Goal: Task Accomplishment & Management: Use online tool/utility

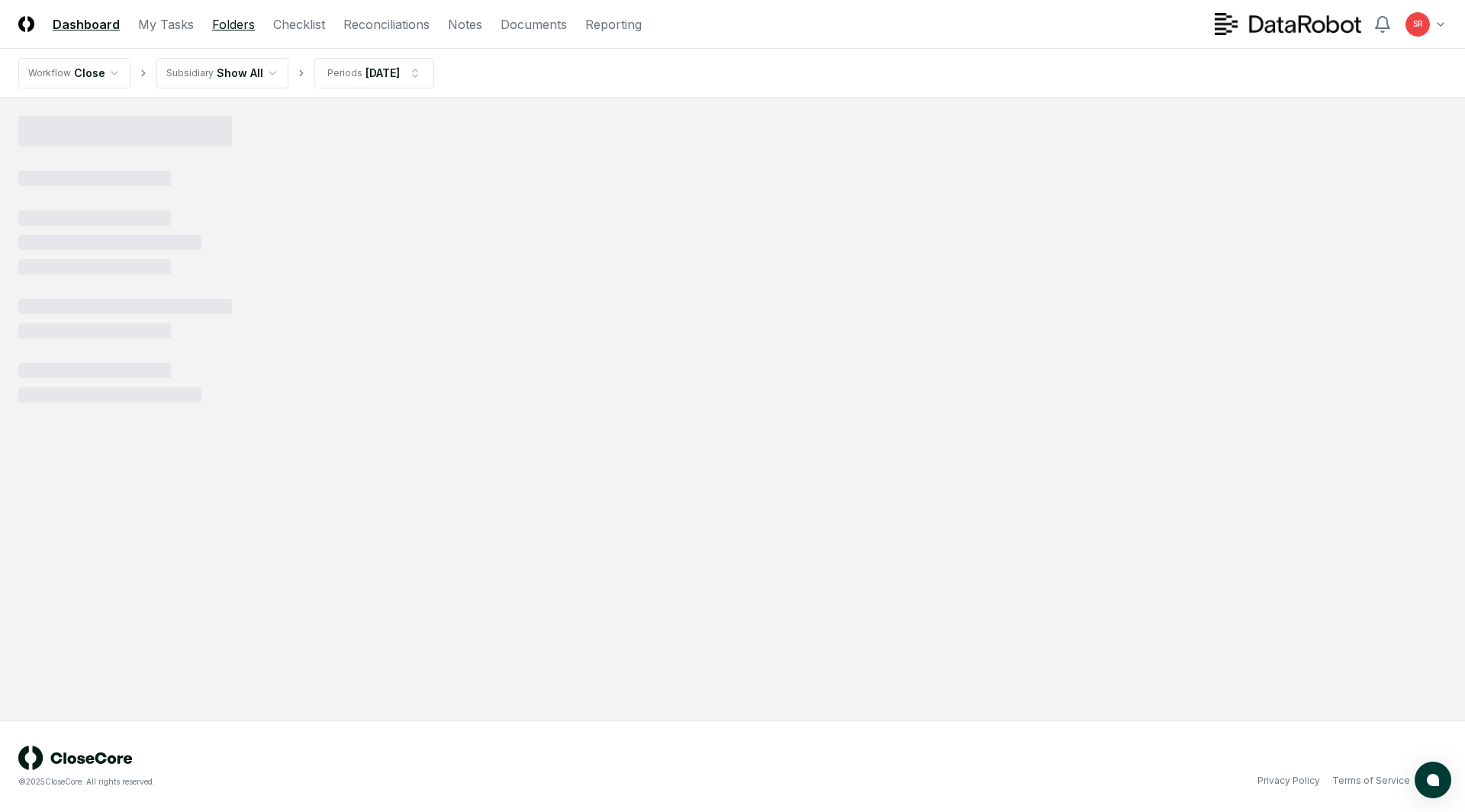
click at [216, 22] on link "Folders" at bounding box center [233, 24] width 43 height 19
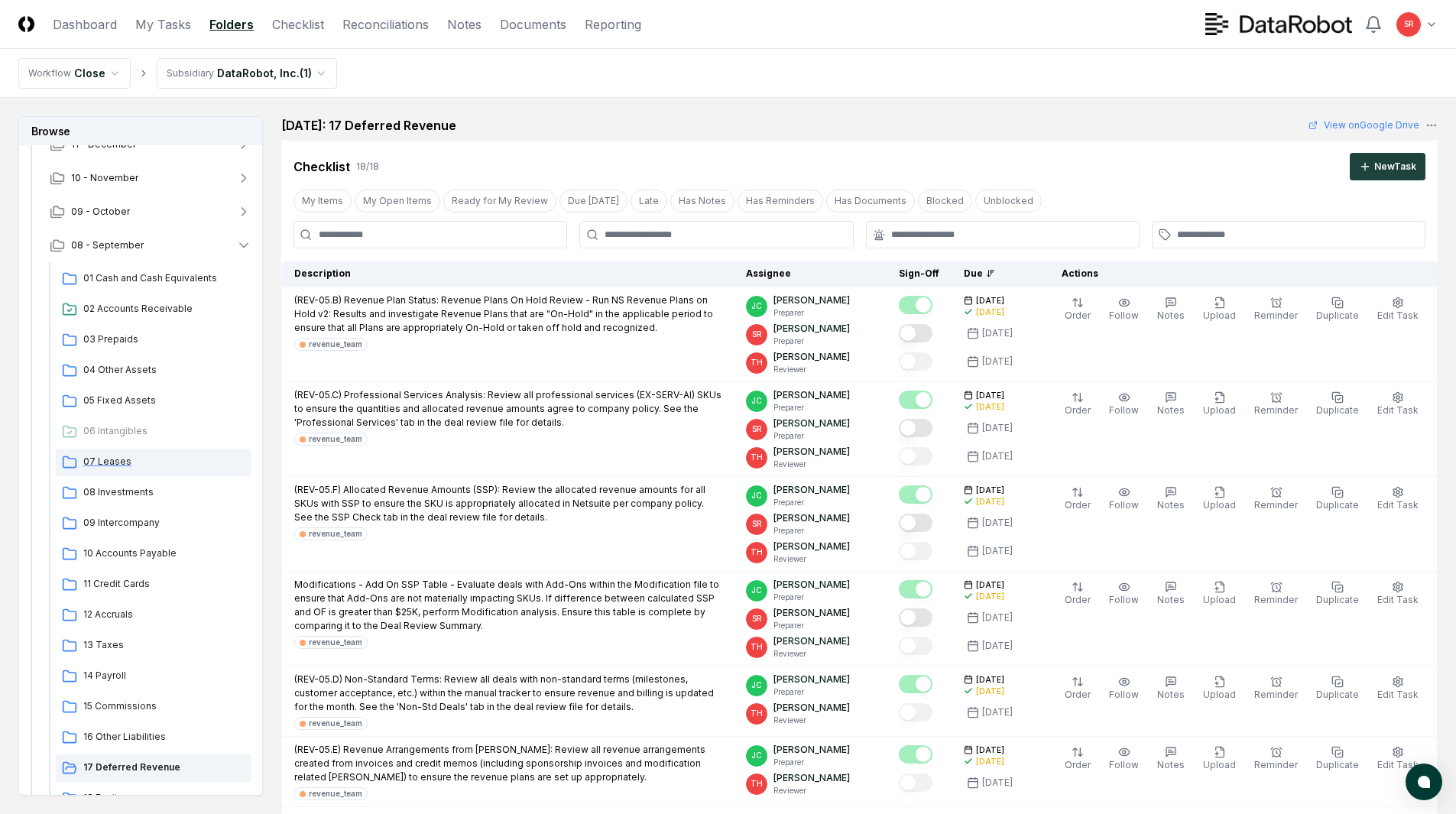
scroll to position [230, 0]
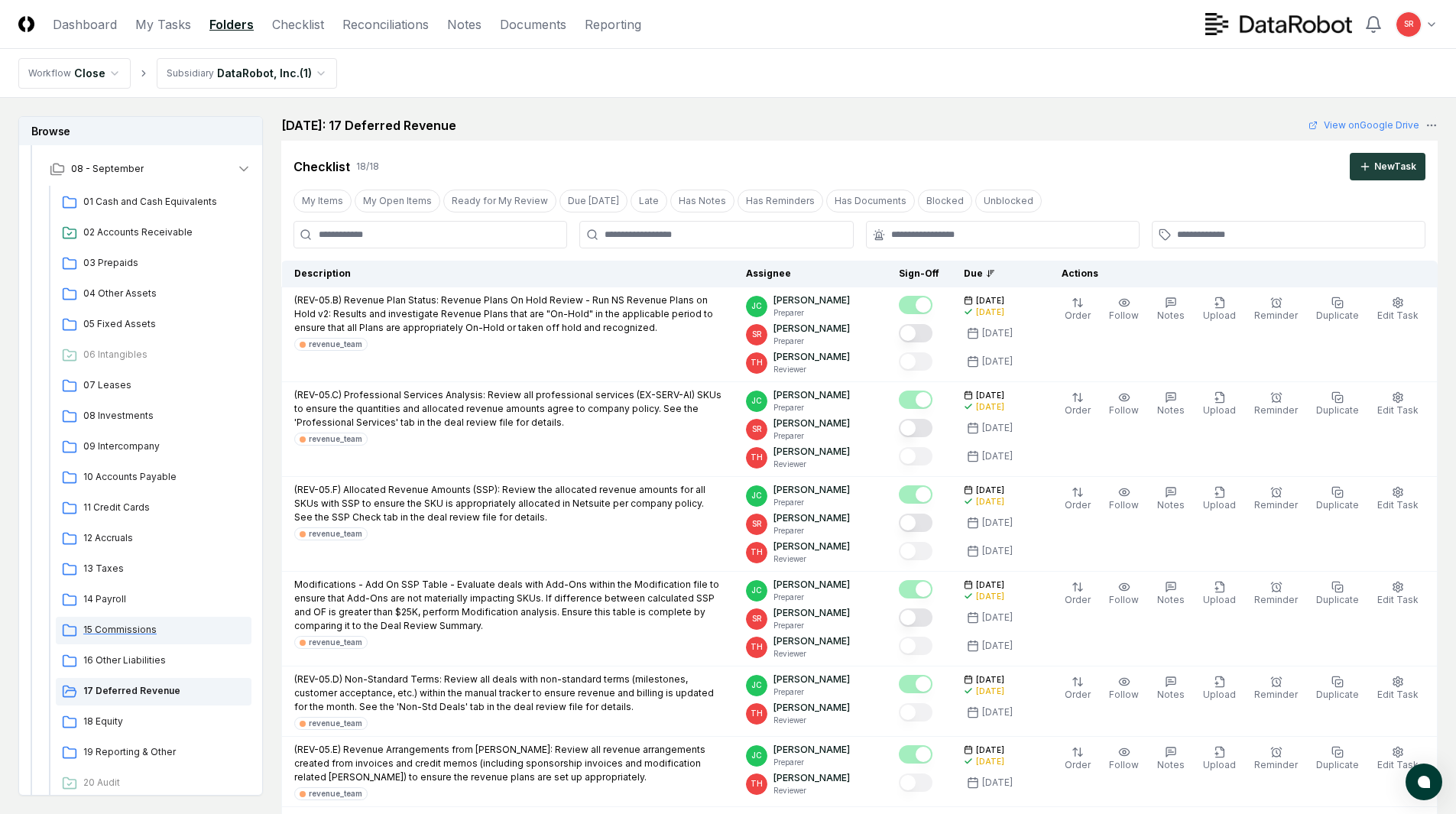
click at [134, 628] on span "15 Commissions" at bounding box center [164, 630] width 162 height 14
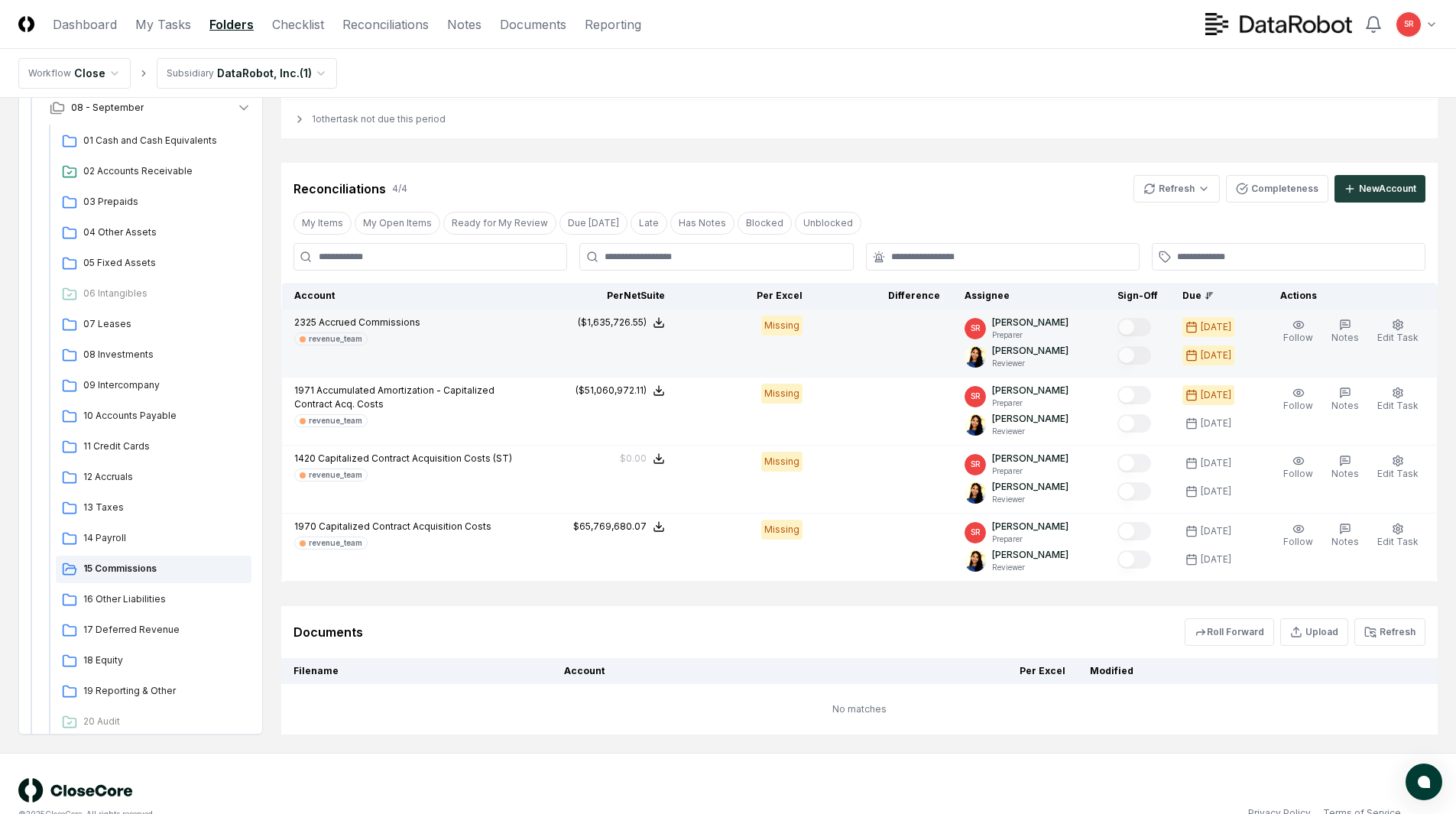
scroll to position [660, 0]
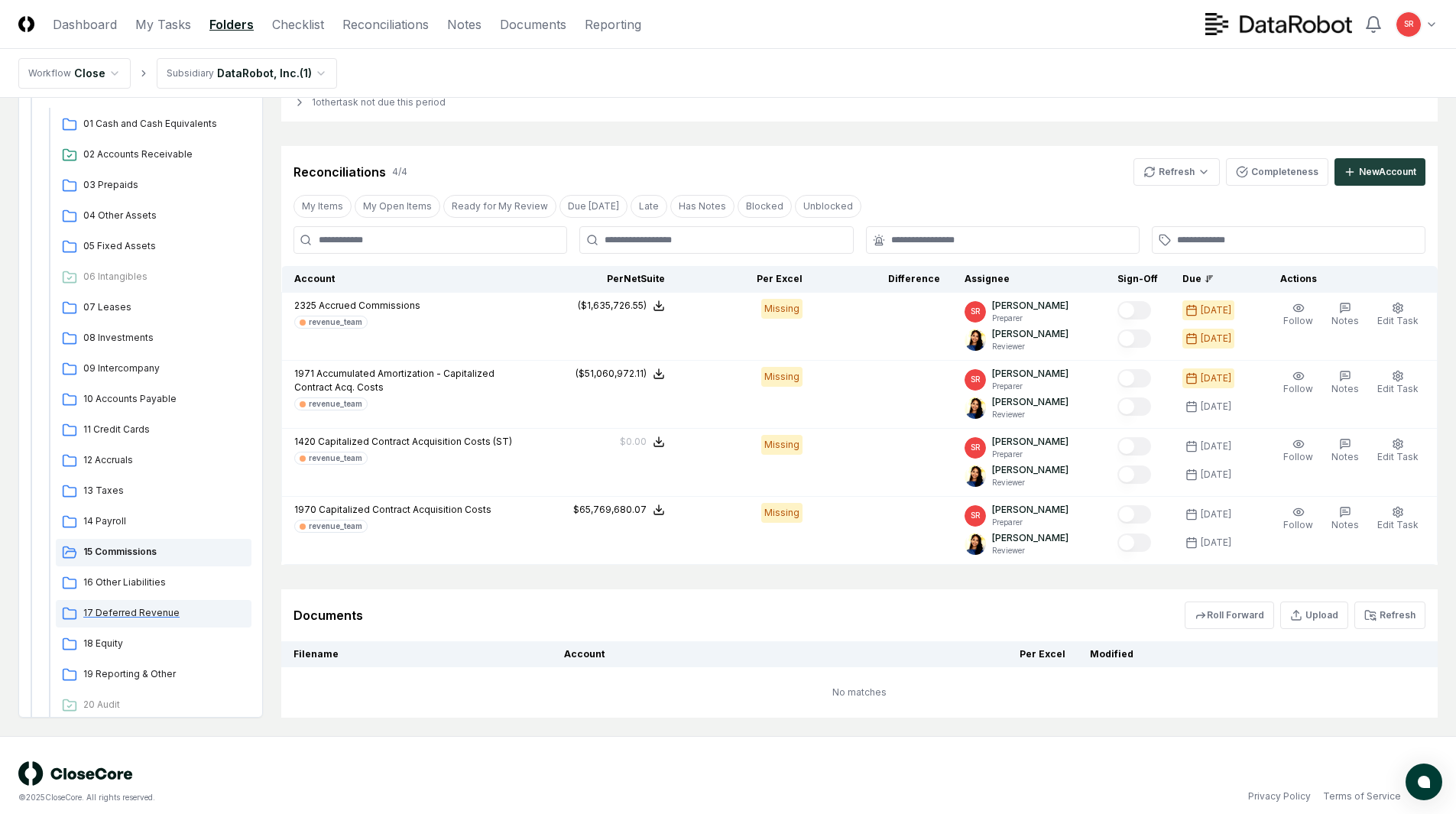
click at [129, 606] on span "17 Deferred Revenue" at bounding box center [164, 613] width 162 height 14
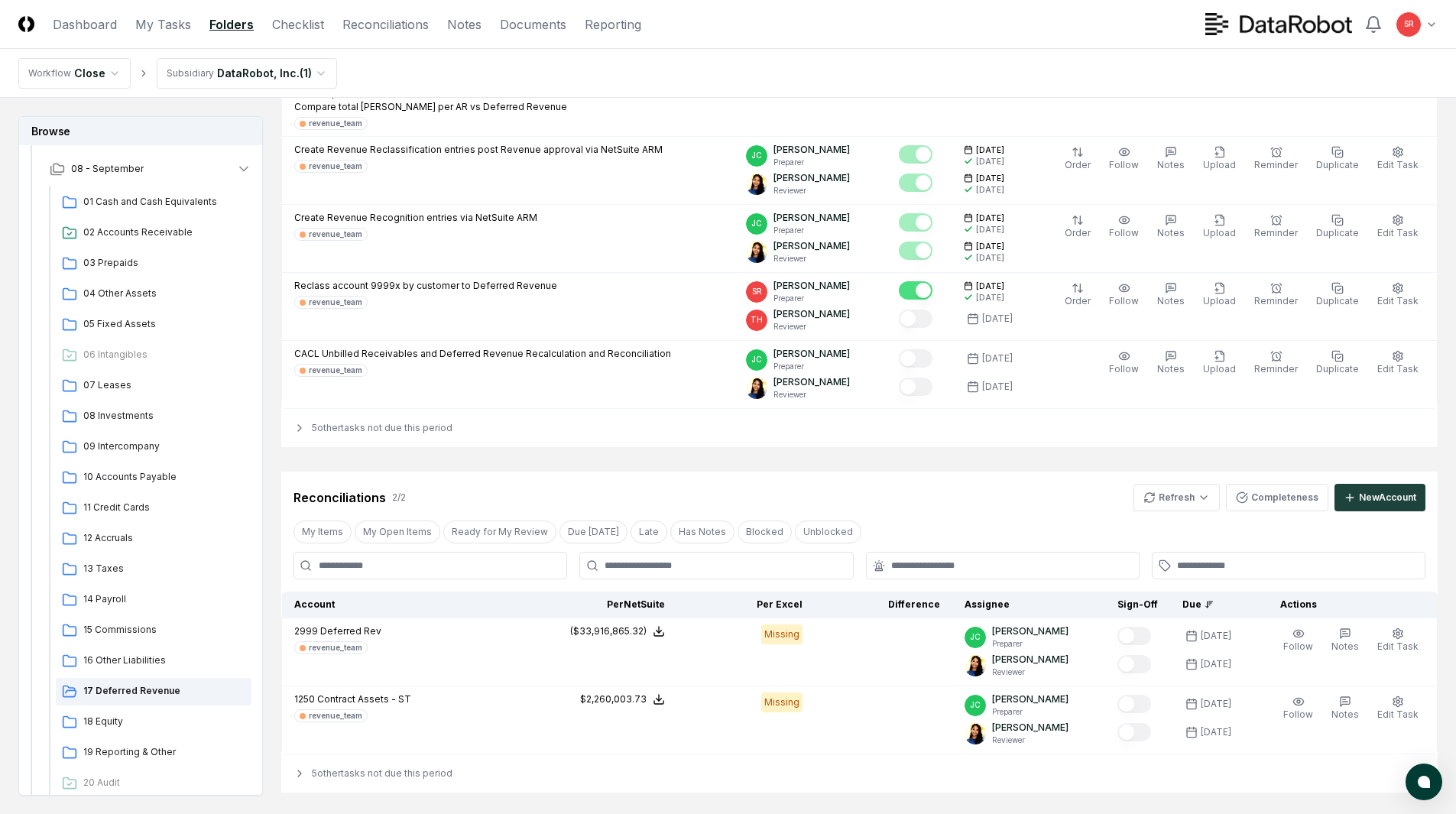
scroll to position [1690, 0]
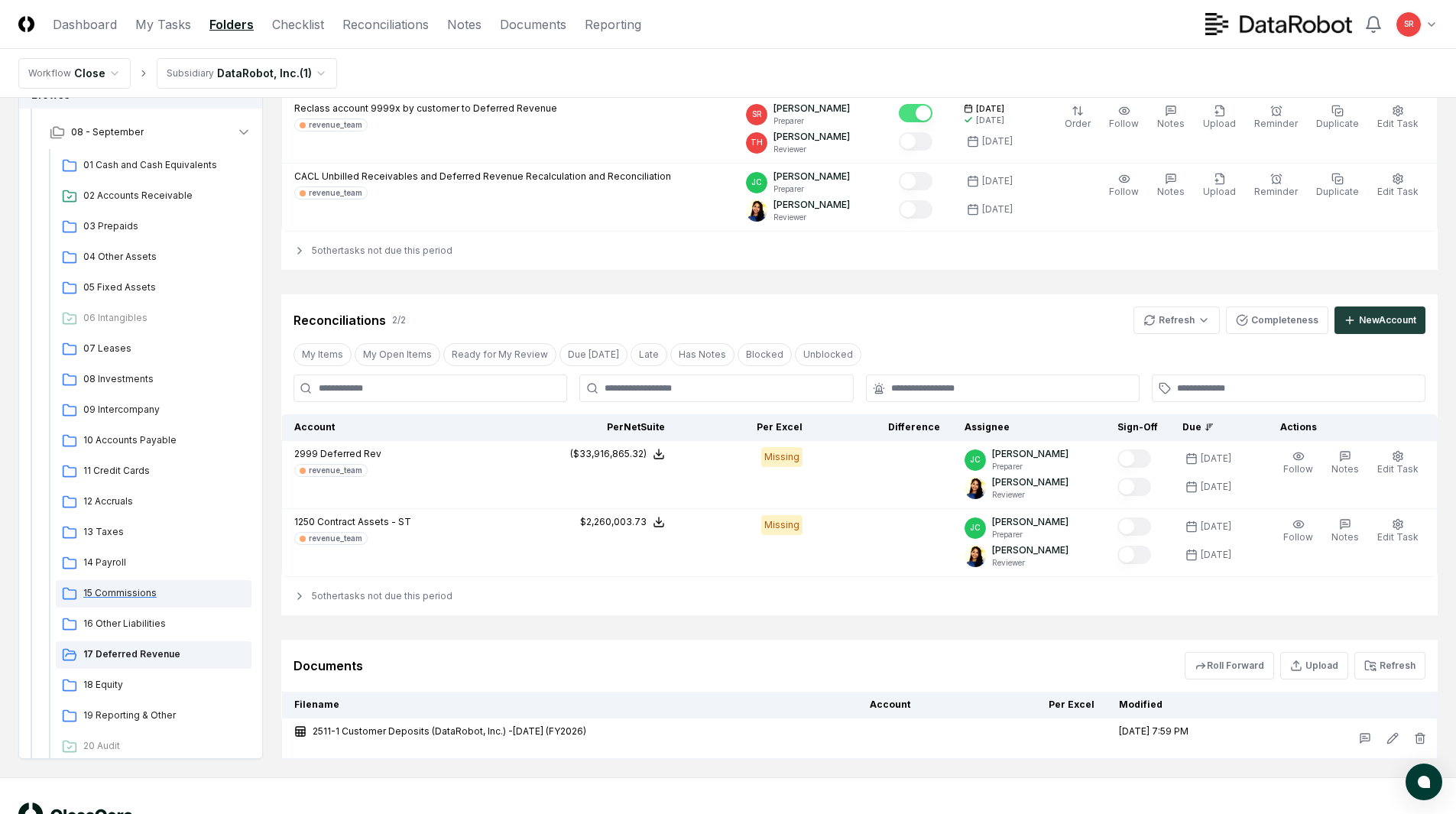
click at [118, 587] on span "15 Commissions" at bounding box center [164, 593] width 162 height 14
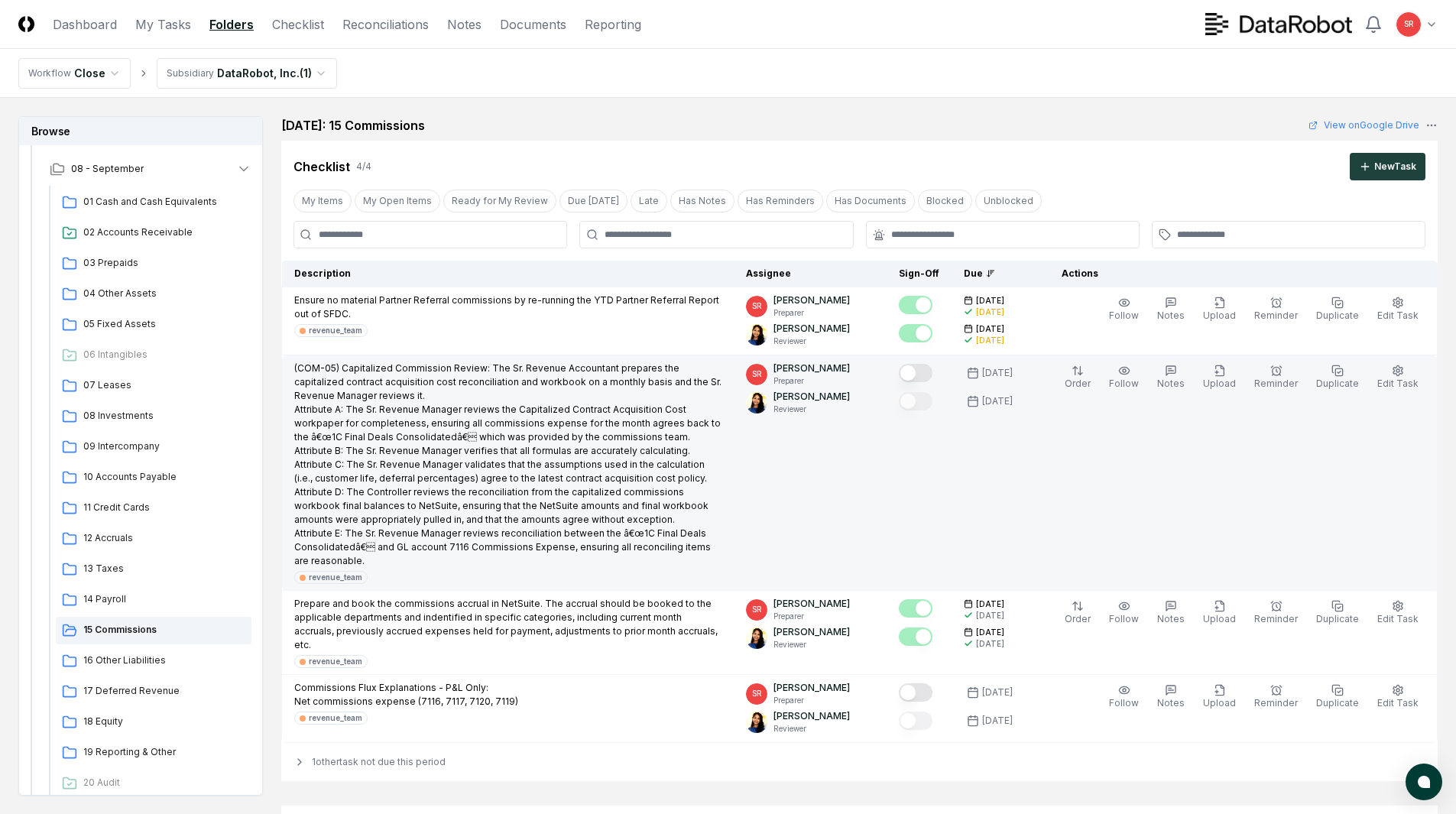
click at [929, 368] on button "Mark complete" at bounding box center [915, 373] width 33 height 19
click at [1349, 122] on link "View on Google Drive" at bounding box center [1363, 125] width 111 height 14
